Goal: Find contact information: Find contact information

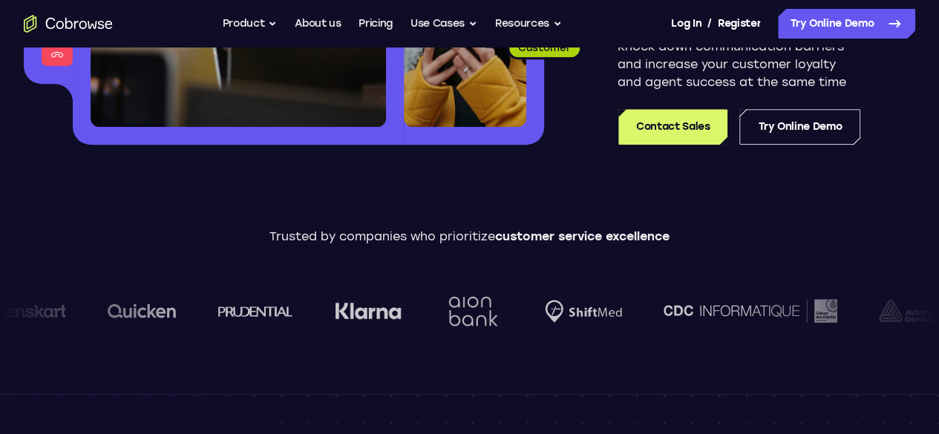
scroll to position [360, 0]
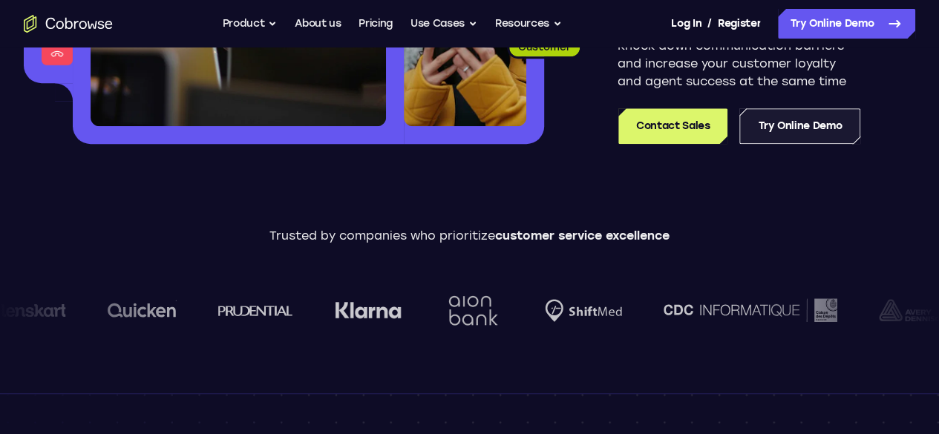
click at [739, 127] on link "Try Online Demo" at bounding box center [799, 126] width 121 height 36
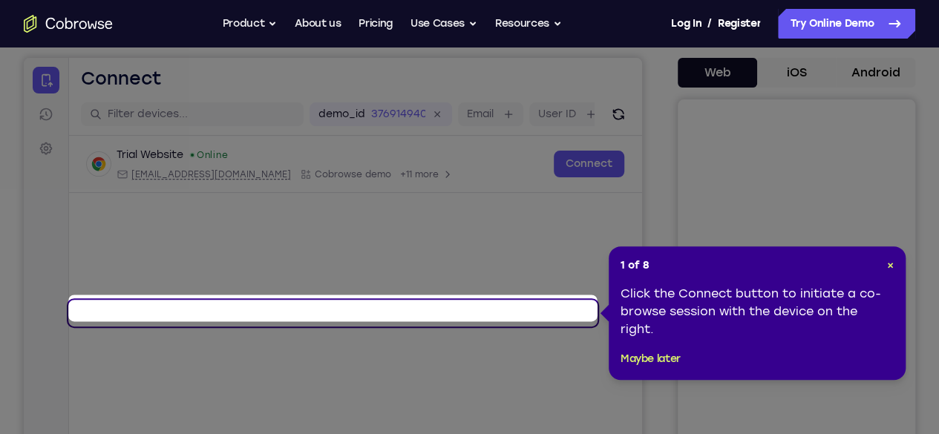
scroll to position [141, 0]
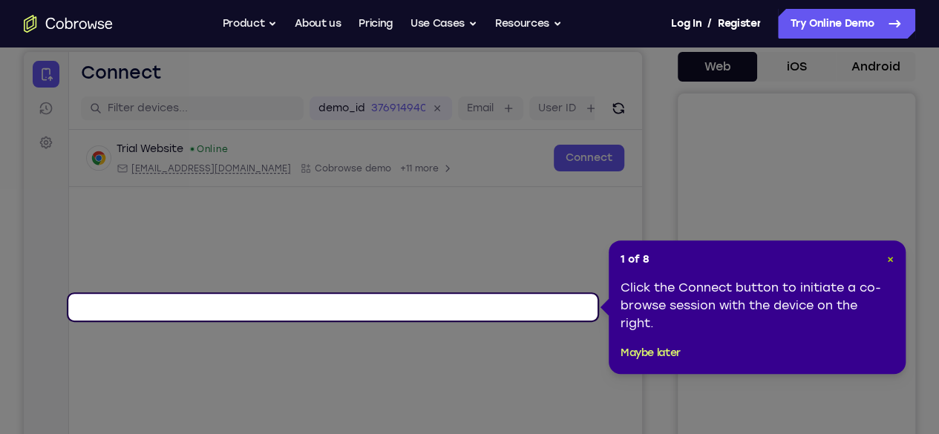
click at [889, 257] on span "×" at bounding box center [890, 259] width 7 height 13
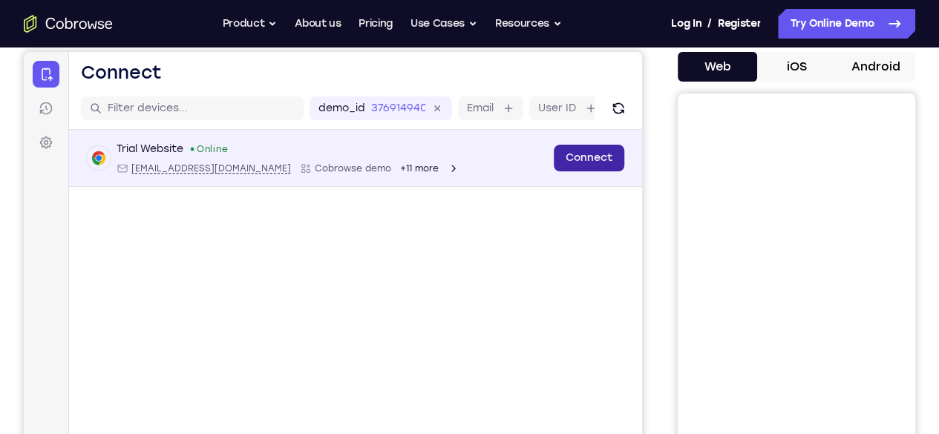
click at [554, 171] on link "Connect" at bounding box center [589, 158] width 70 height 27
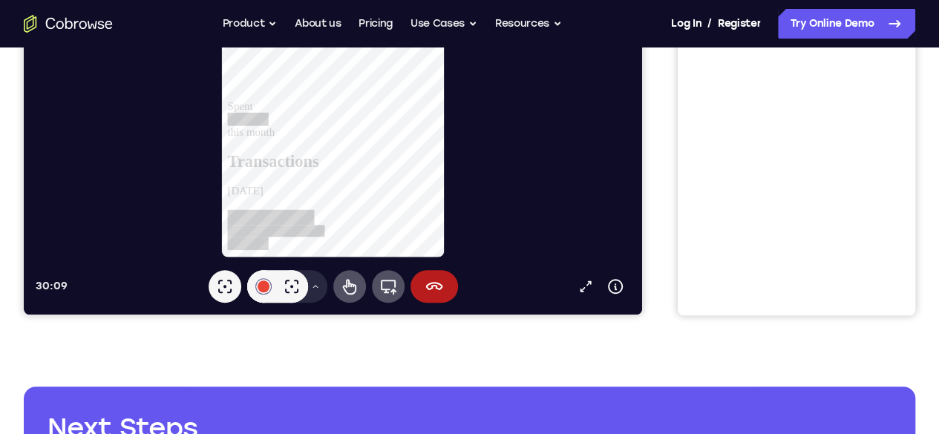
scroll to position [301, 0]
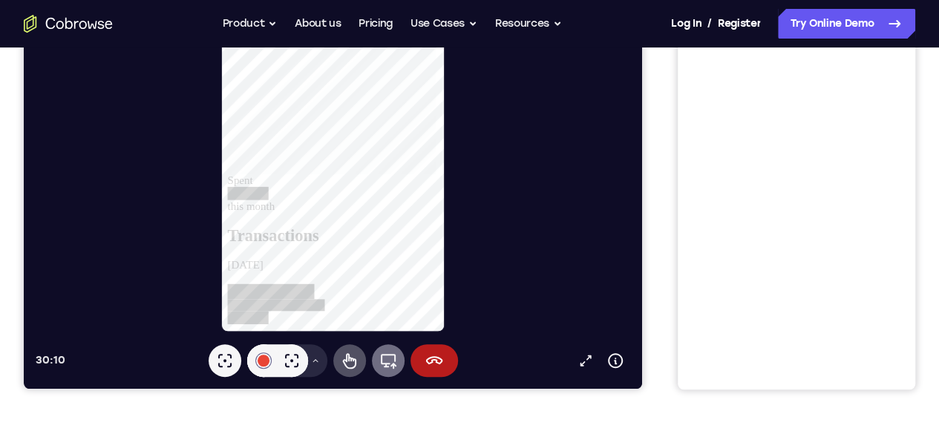
click at [381, 363] on icon at bounding box center [389, 361] width 16 height 15
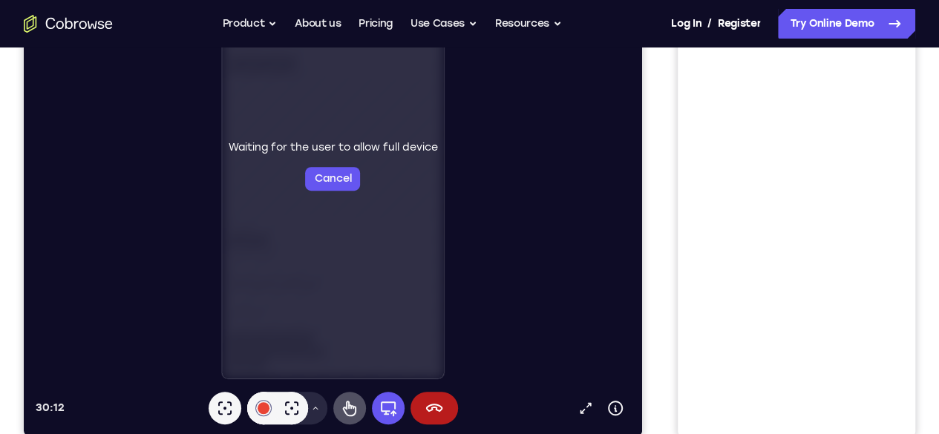
scroll to position [252, 0]
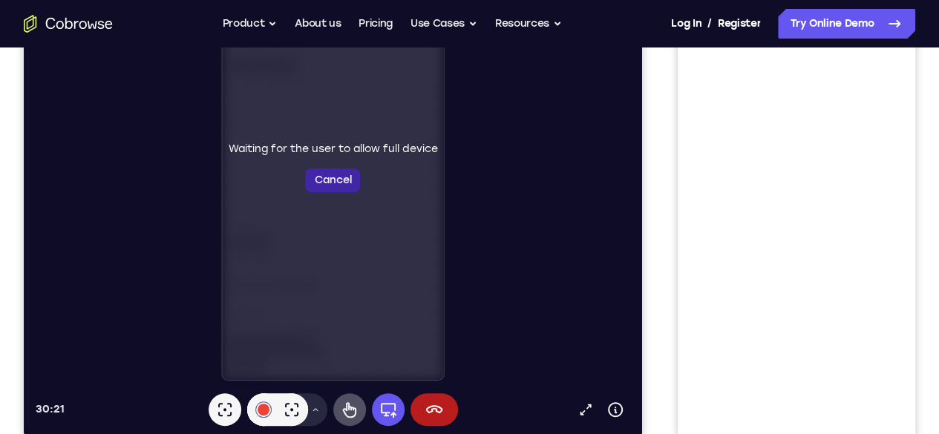
click at [305, 189] on button "Cancel" at bounding box center [332, 180] width 55 height 24
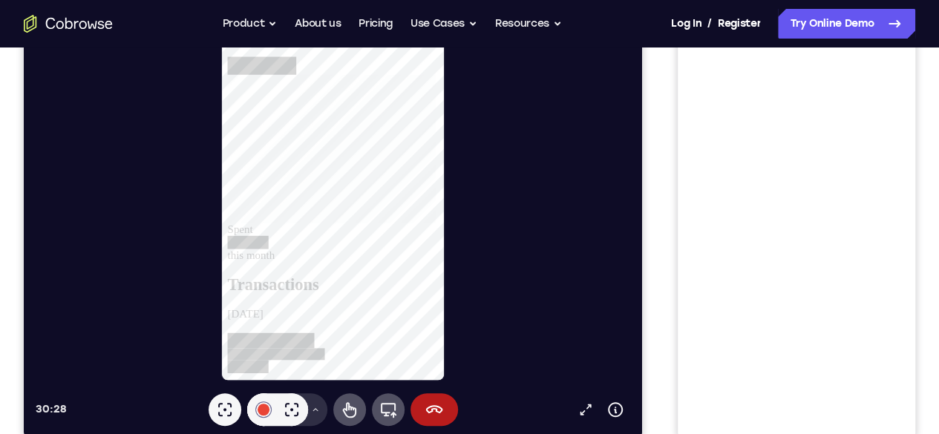
click at [304, 404] on button "Drawing tools menu" at bounding box center [316, 409] width 24 height 33
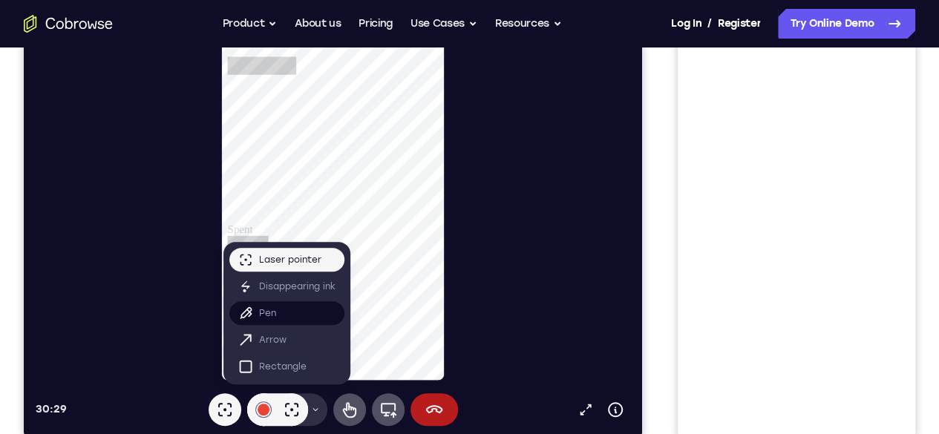
click at [238, 312] on button "Pen" at bounding box center [286, 313] width 115 height 24
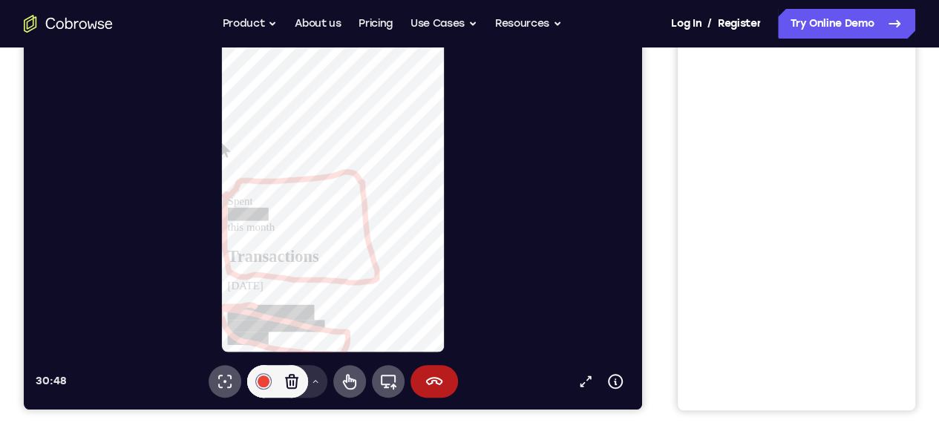
scroll to position [282, 0]
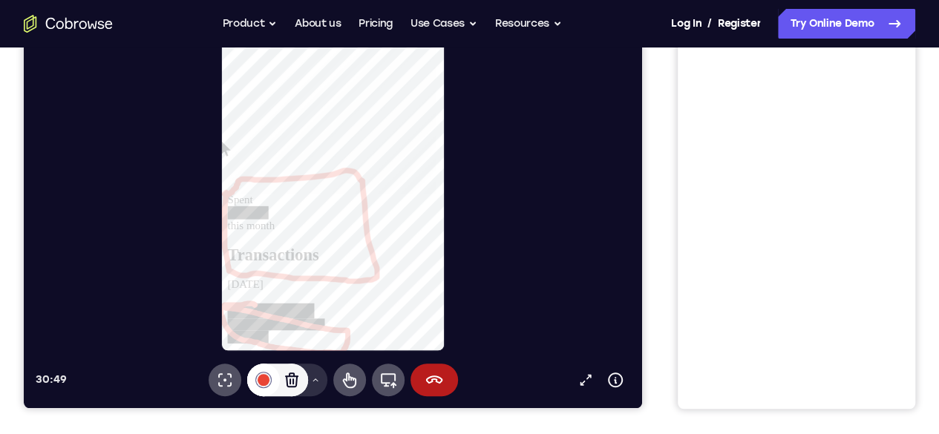
click at [258, 380] on div at bounding box center [264, 380] width 12 height 12
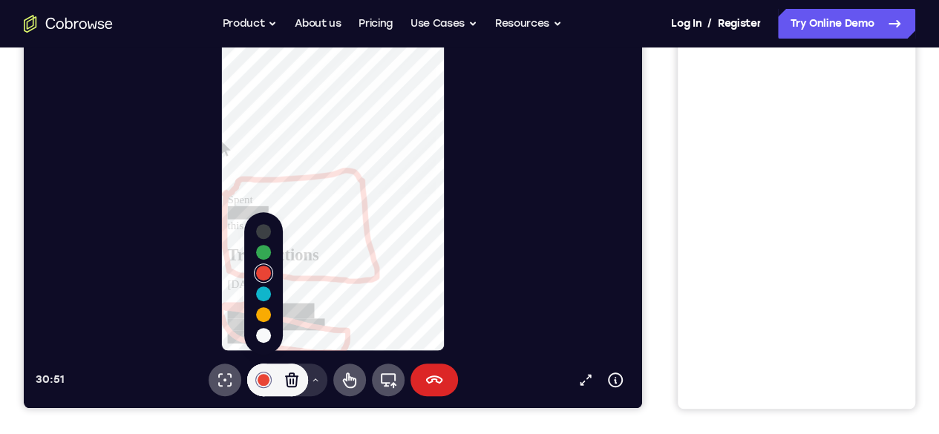
click at [410, 384] on button "End session" at bounding box center [433, 380] width 47 height 33
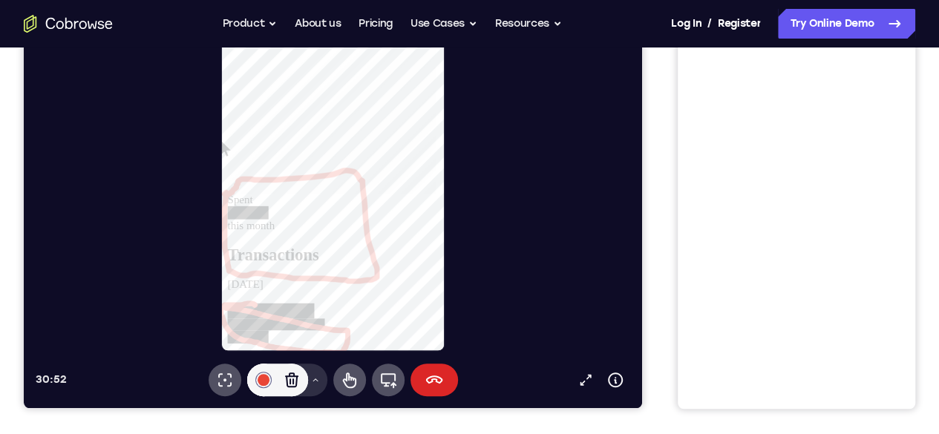
click at [425, 378] on icon at bounding box center [434, 380] width 18 height 18
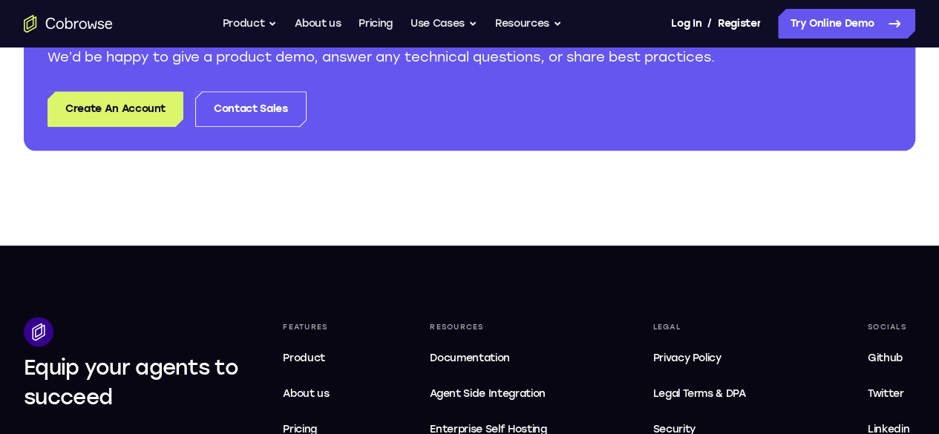
scroll to position [779, 0]
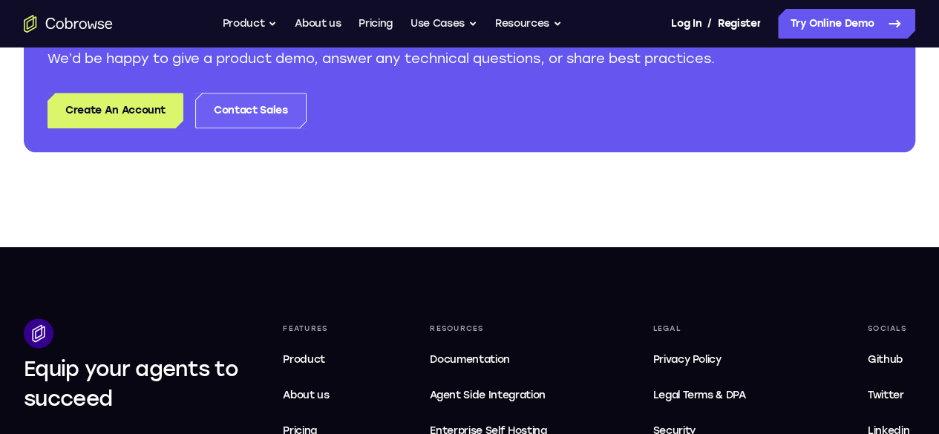
click at [288, 109] on link "Contact Sales" at bounding box center [250, 111] width 111 height 36
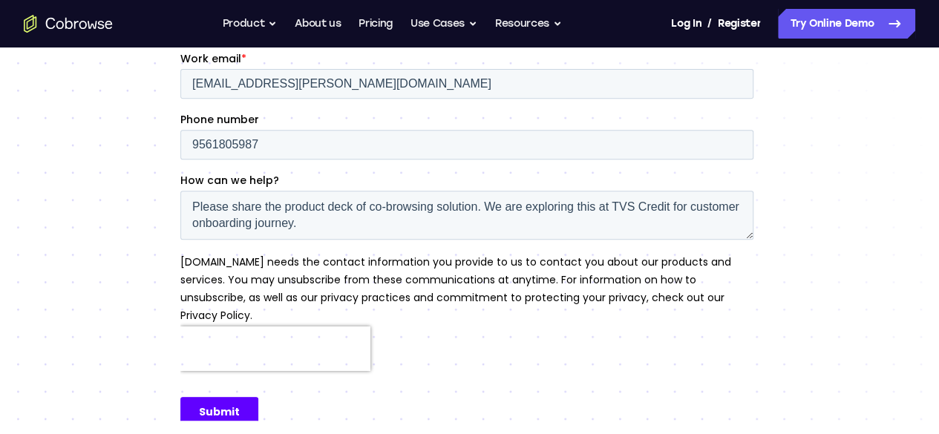
scroll to position [286, 0]
